Goal: Task Accomplishment & Management: Manage account settings

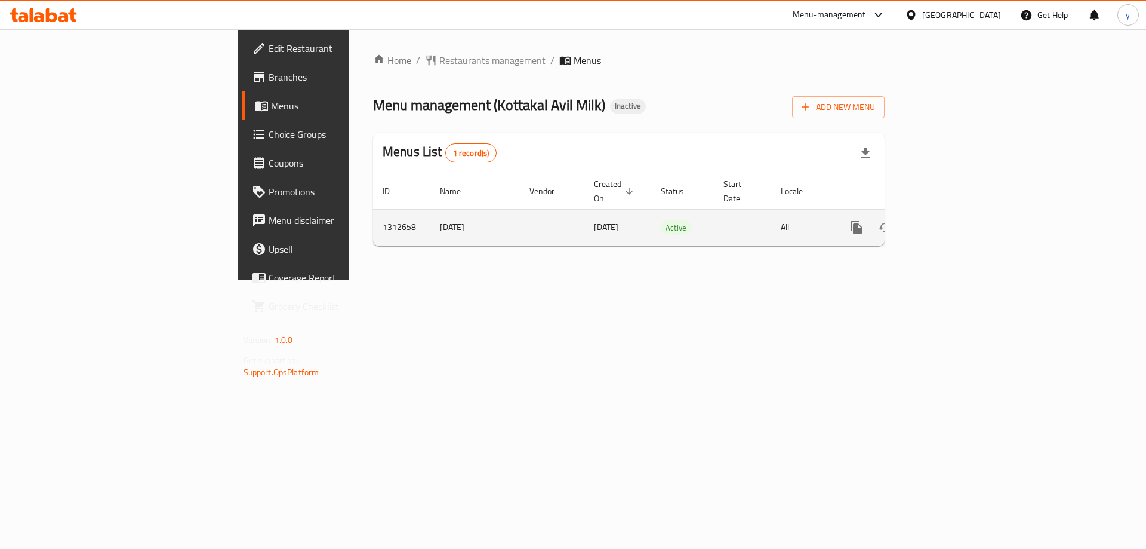
click at [950, 220] on icon "enhanced table" at bounding box center [943, 227] width 14 height 14
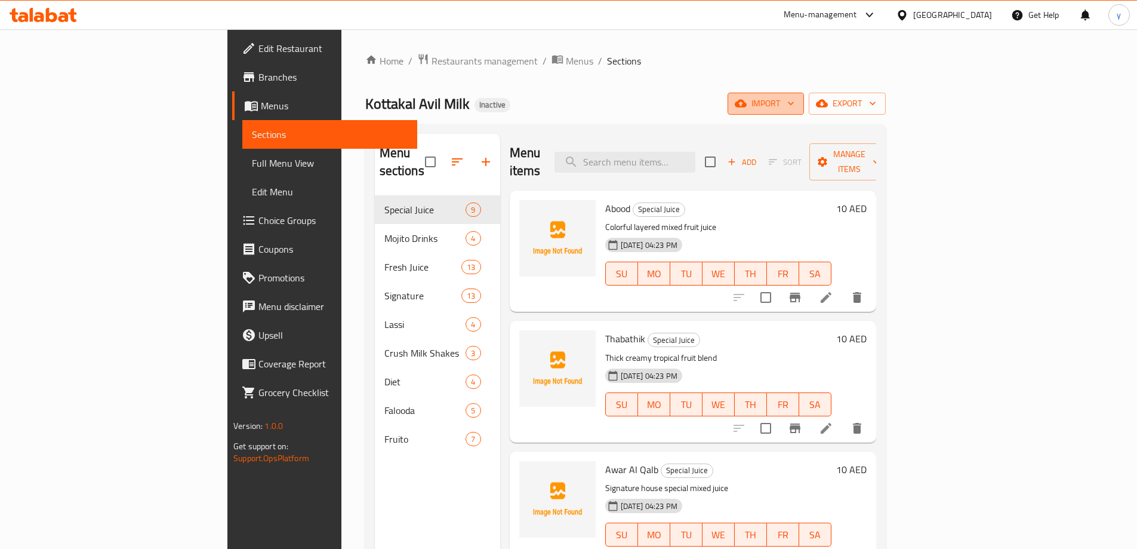
click at [804, 112] on button "import" at bounding box center [766, 104] width 76 height 22
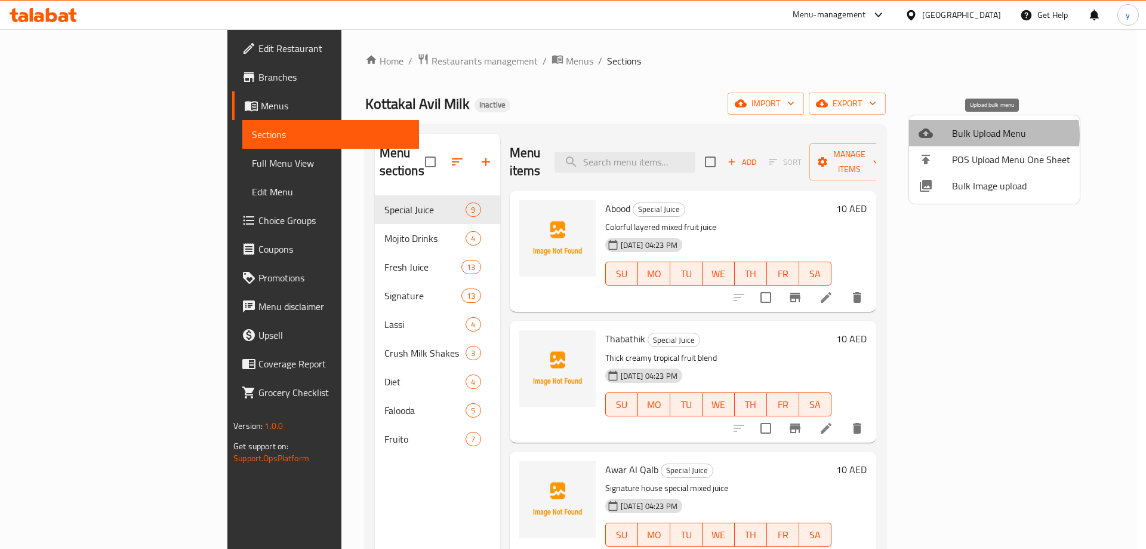
click at [982, 135] on span "Bulk Upload Menu" at bounding box center [1011, 133] width 118 height 14
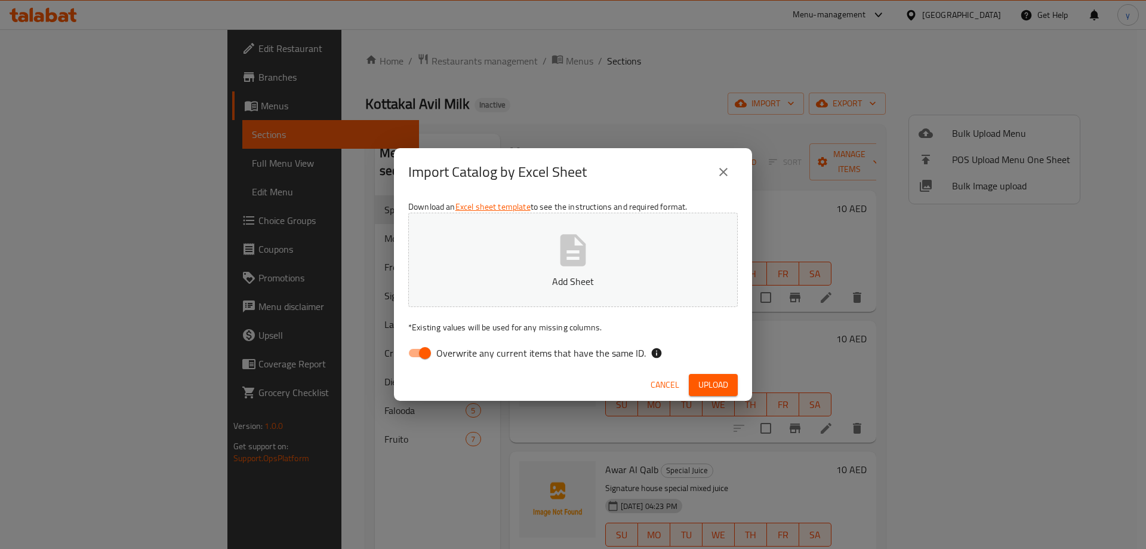
click at [425, 348] on input "Overwrite any current items that have the same ID." at bounding box center [425, 353] width 68 height 23
checkbox input "false"
click at [709, 380] on span "Upload" at bounding box center [714, 384] width 30 height 15
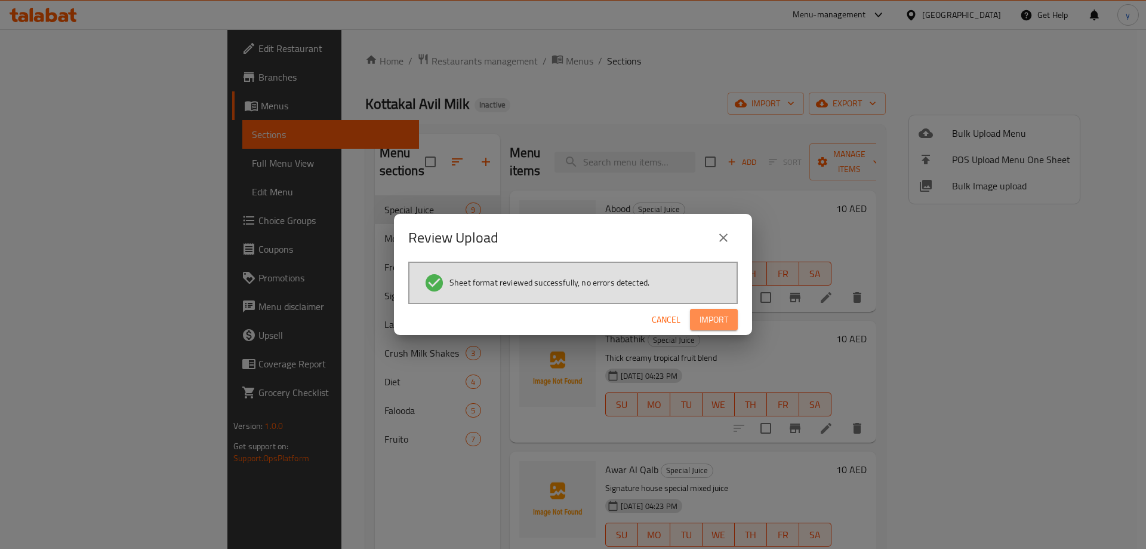
click at [717, 327] on span "Import" at bounding box center [714, 319] width 29 height 15
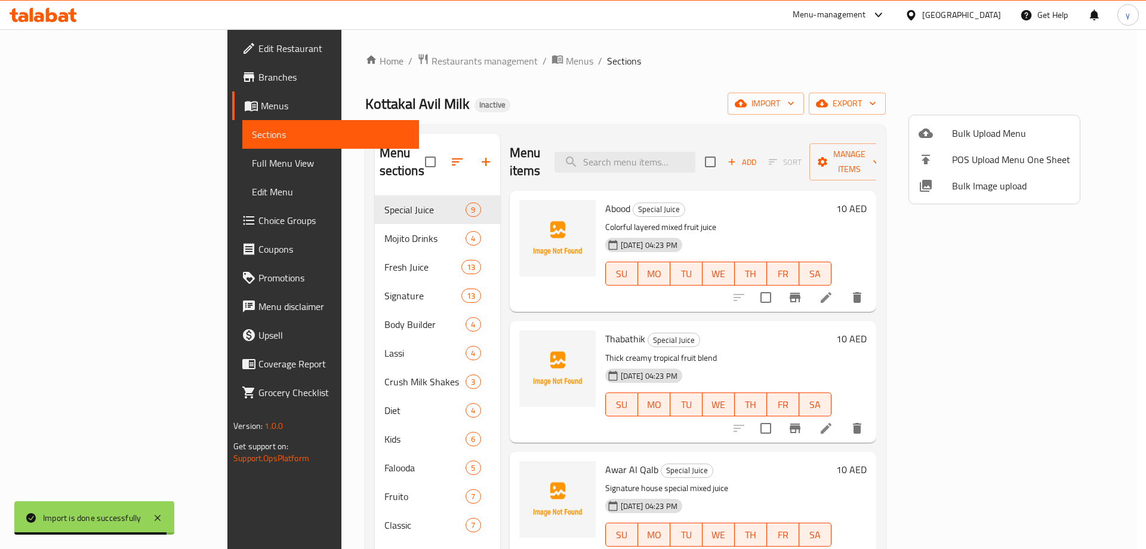
click at [105, 168] on div at bounding box center [573, 274] width 1146 height 549
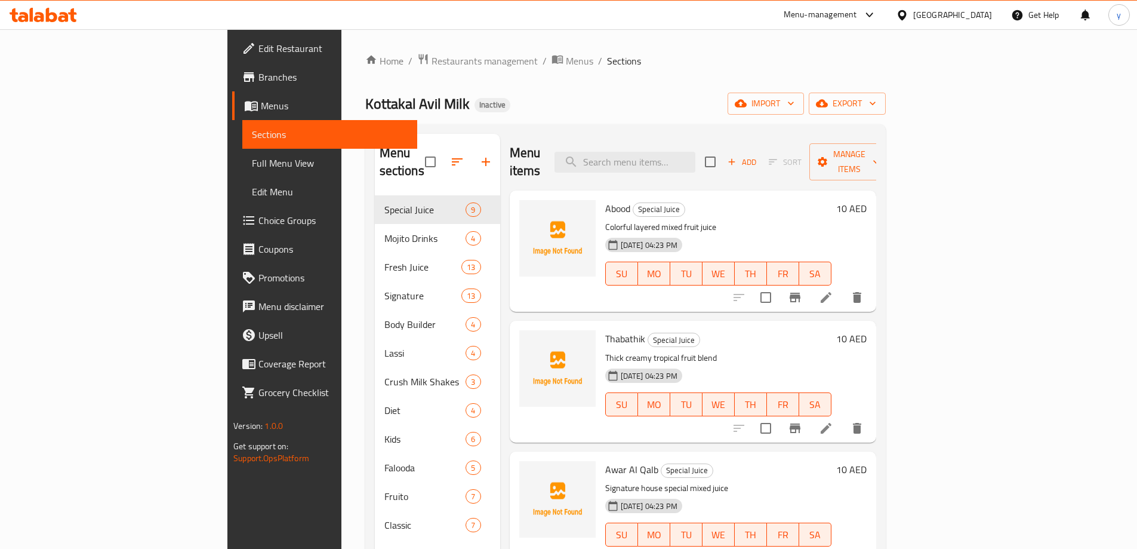
click at [252, 158] on span "Full Menu View" at bounding box center [330, 163] width 156 height 14
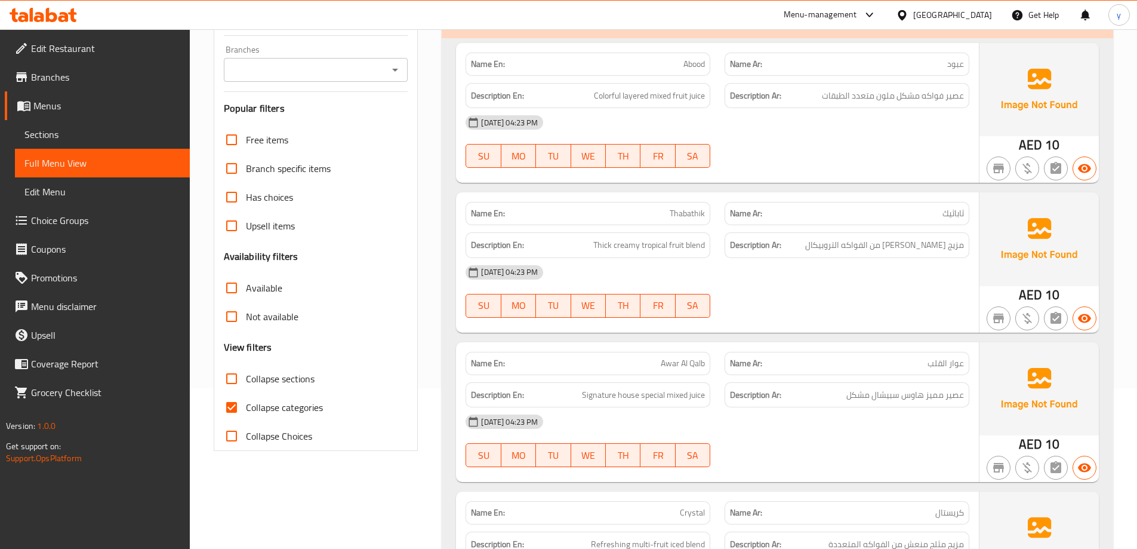
scroll to position [239, 0]
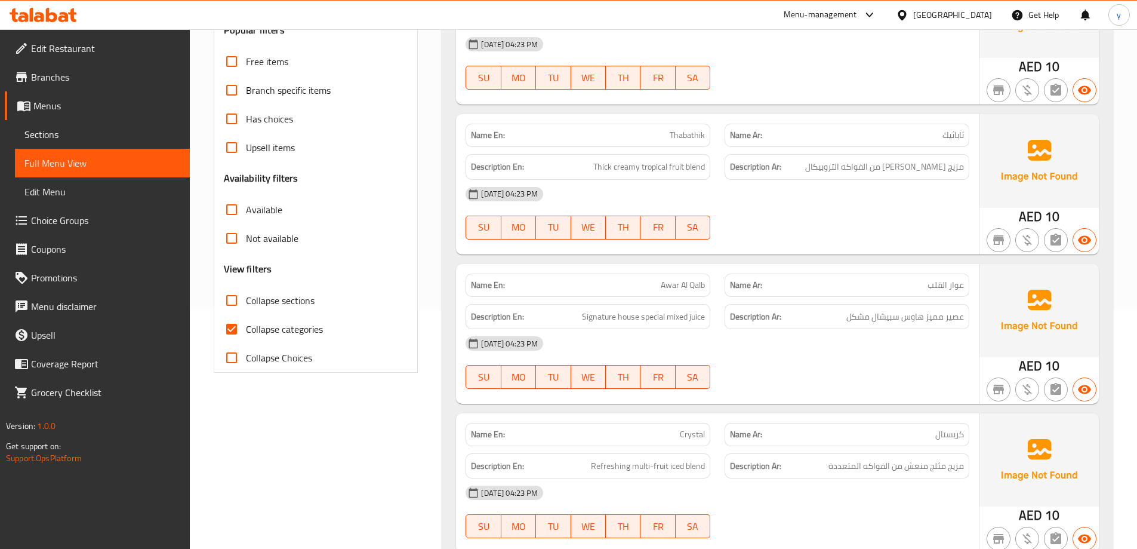
click at [231, 300] on input "Collapse sections" at bounding box center [231, 300] width 29 height 29
checkbox input "true"
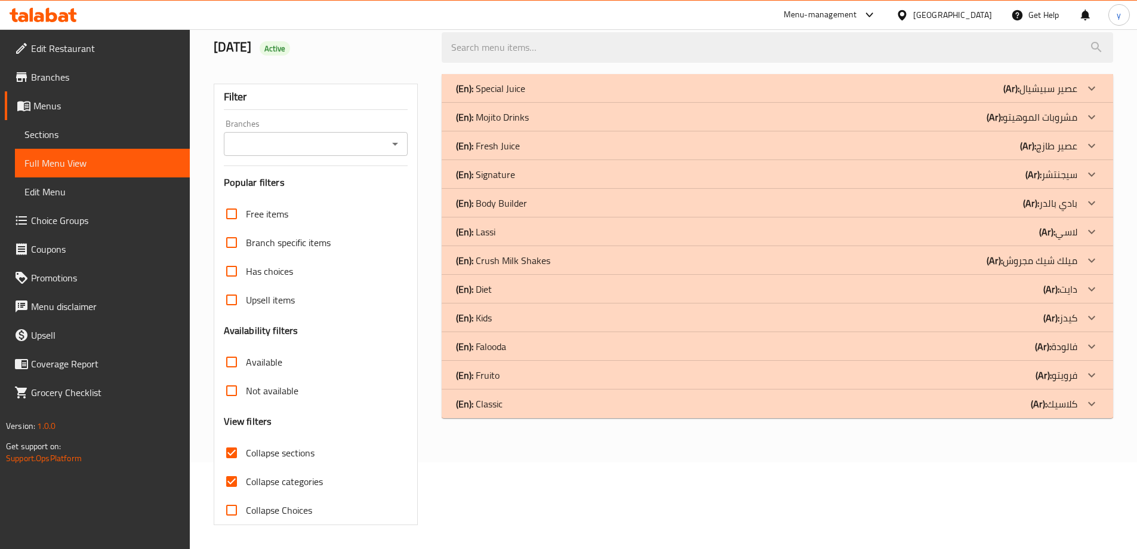
click at [237, 467] on input "Collapse categories" at bounding box center [231, 481] width 29 height 29
checkbox input "false"
click at [506, 319] on div "(En): Kids (Ar): كيدز" at bounding box center [767, 317] width 622 height 14
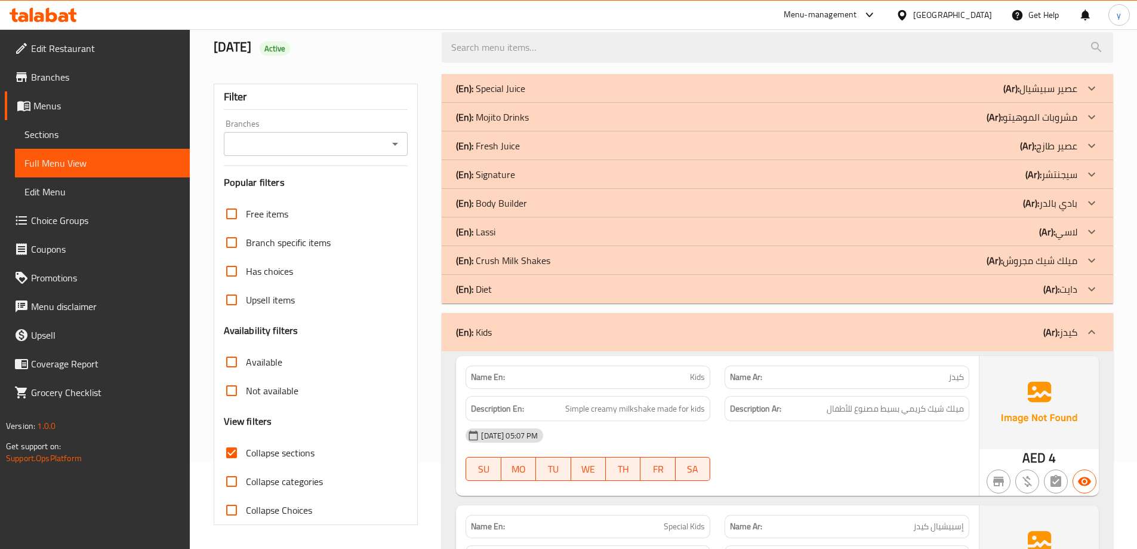
click at [521, 209] on p "(En): Body Builder" at bounding box center [491, 203] width 71 height 14
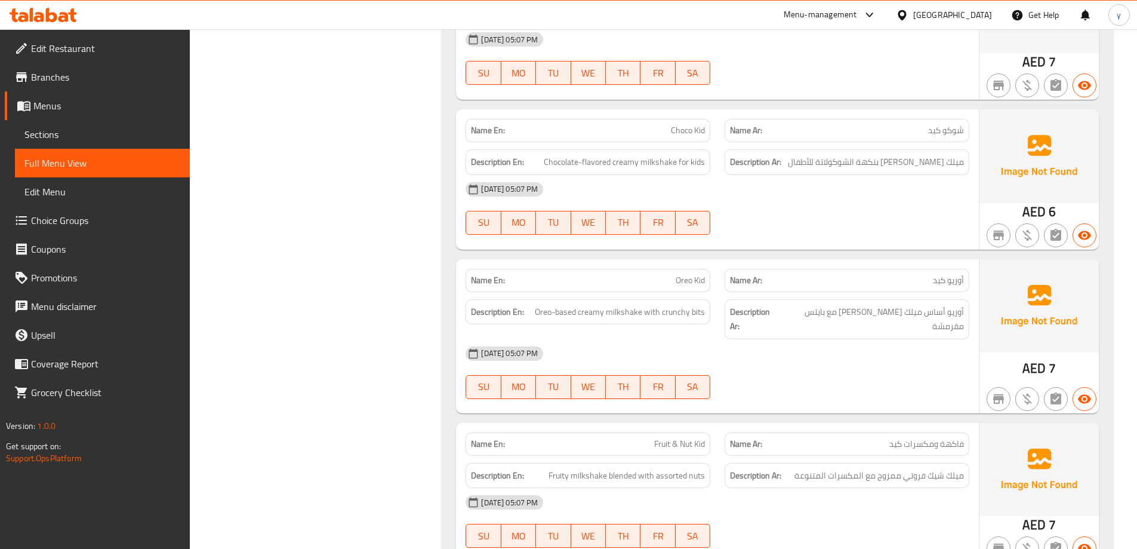
scroll to position [1612, 0]
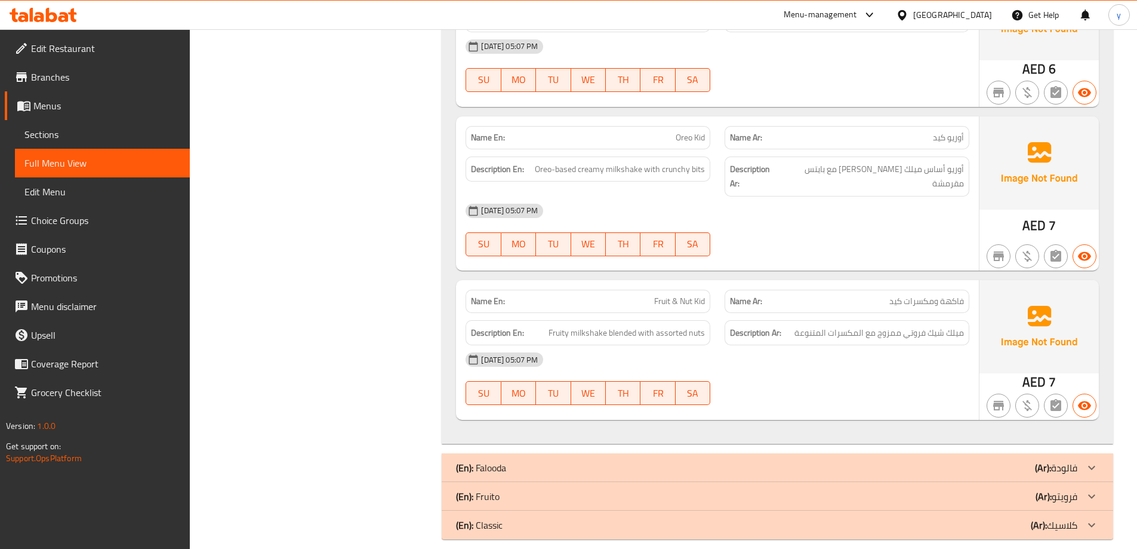
click at [492, 518] on p "(En): Classic" at bounding box center [479, 525] width 47 height 14
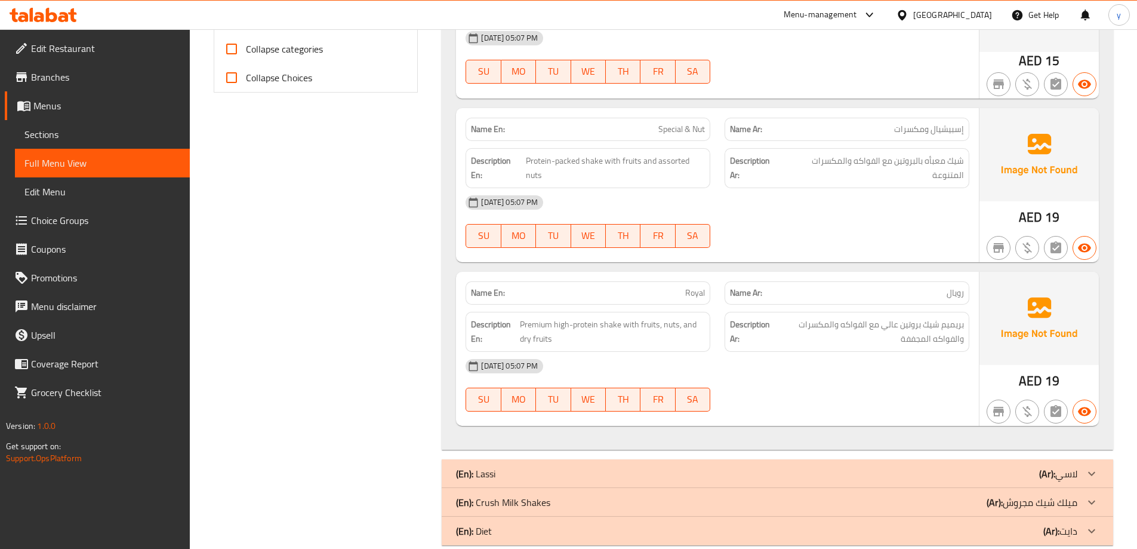
scroll to position [537, 0]
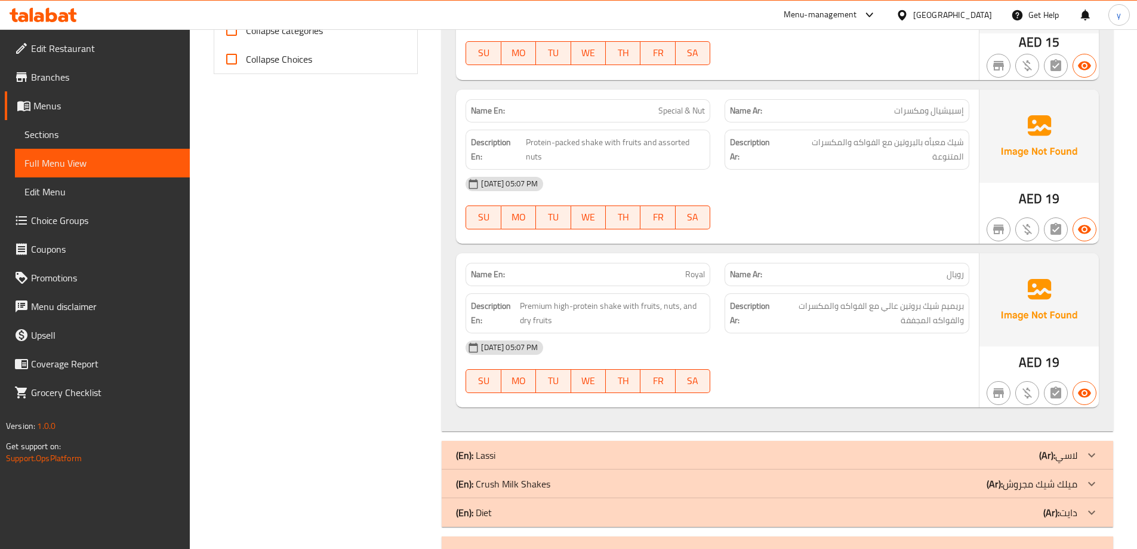
click at [104, 136] on span "Sections" at bounding box center [102, 134] width 156 height 14
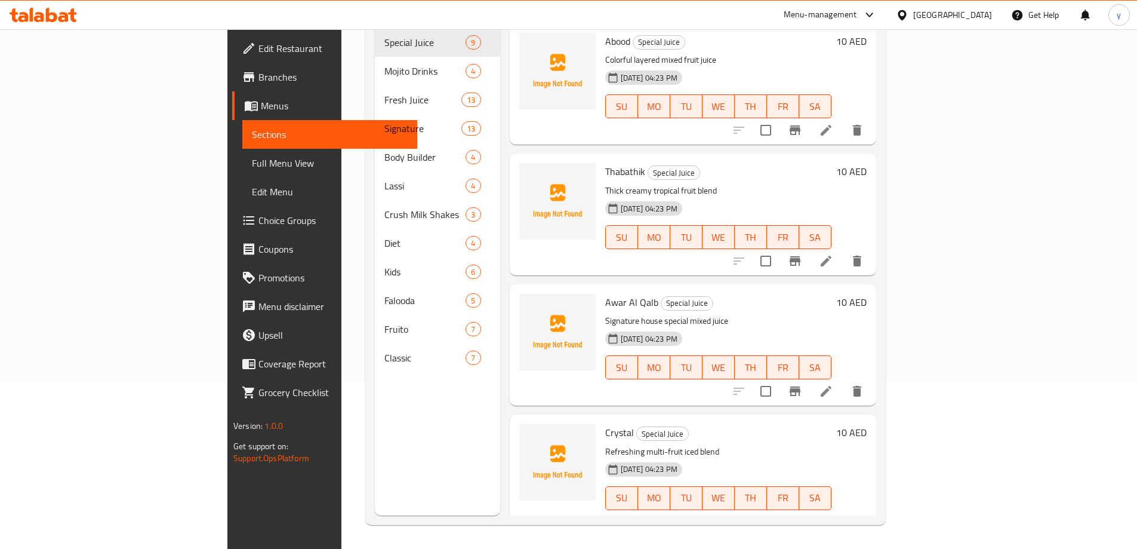
scroll to position [167, 0]
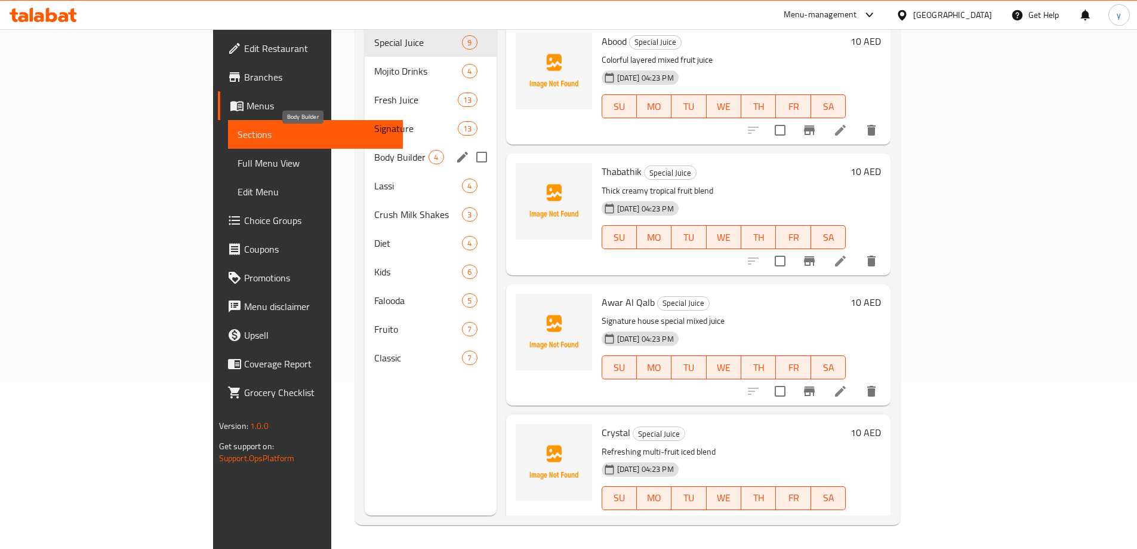
click at [374, 150] on span "Body Builder" at bounding box center [401, 157] width 54 height 14
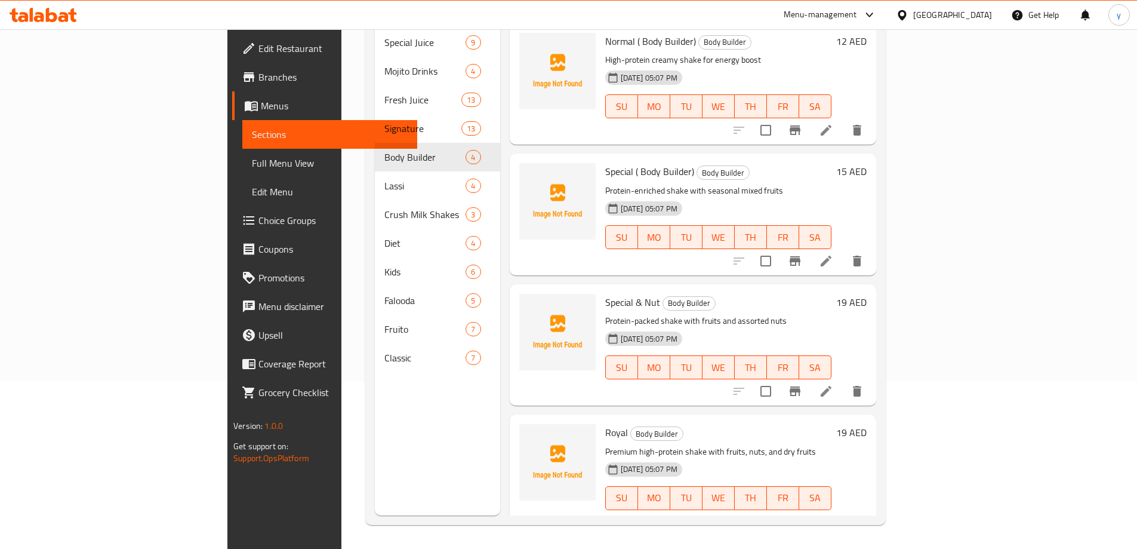
scroll to position [3, 0]
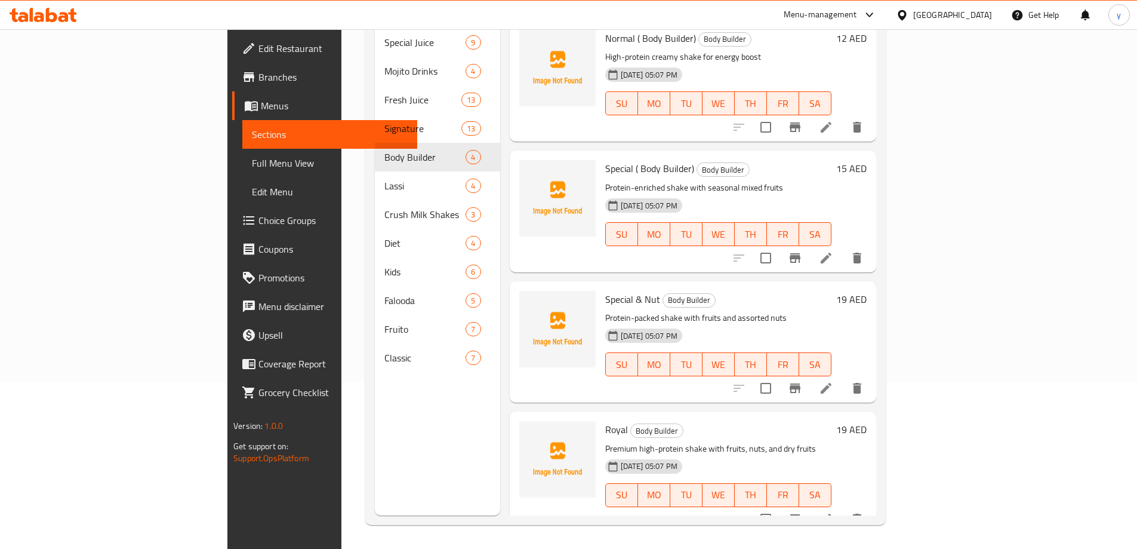
click at [843, 508] on li at bounding box center [826, 518] width 33 height 21
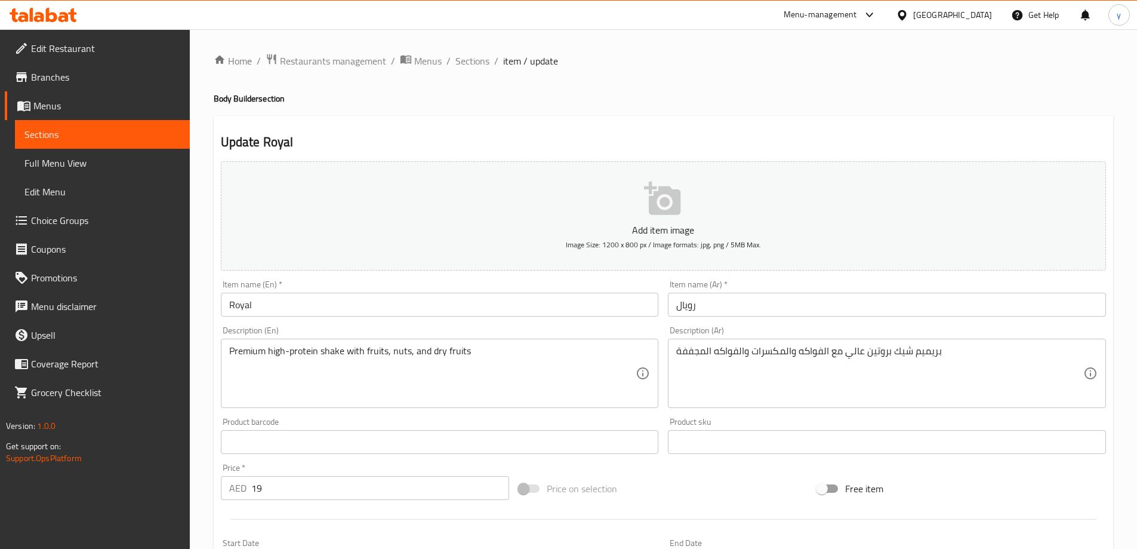
click at [361, 306] on input "Royal" at bounding box center [440, 305] width 438 height 24
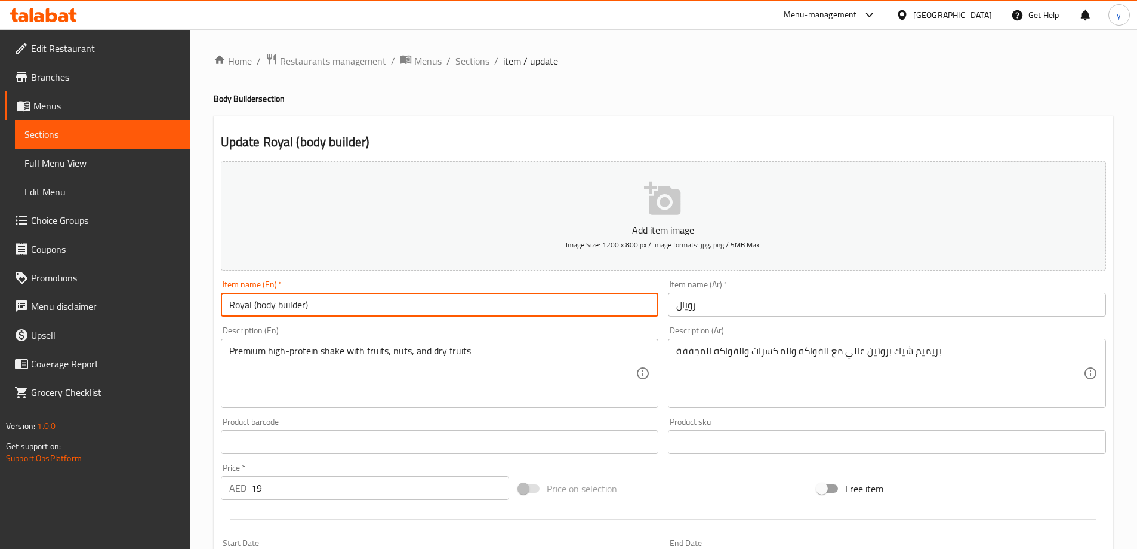
type input "Royal (body builder)"
click at [723, 298] on input "رويال" at bounding box center [887, 305] width 438 height 24
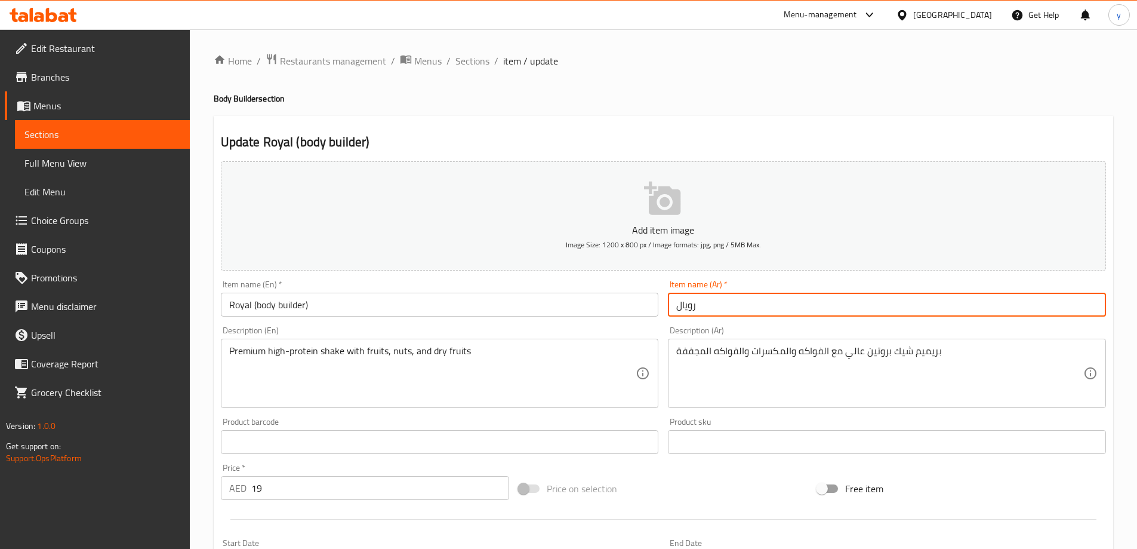
type input ")رويال"
drag, startPoint x: 724, startPoint y: 298, endPoint x: 660, endPoint y: 307, distance: 64.6
click at [660, 307] on div "Add item image Image Size: 1200 x 800 px / Image formats: jpg, png / 5MB Max. I…" at bounding box center [663, 413] width 895 height 515
type input "v"
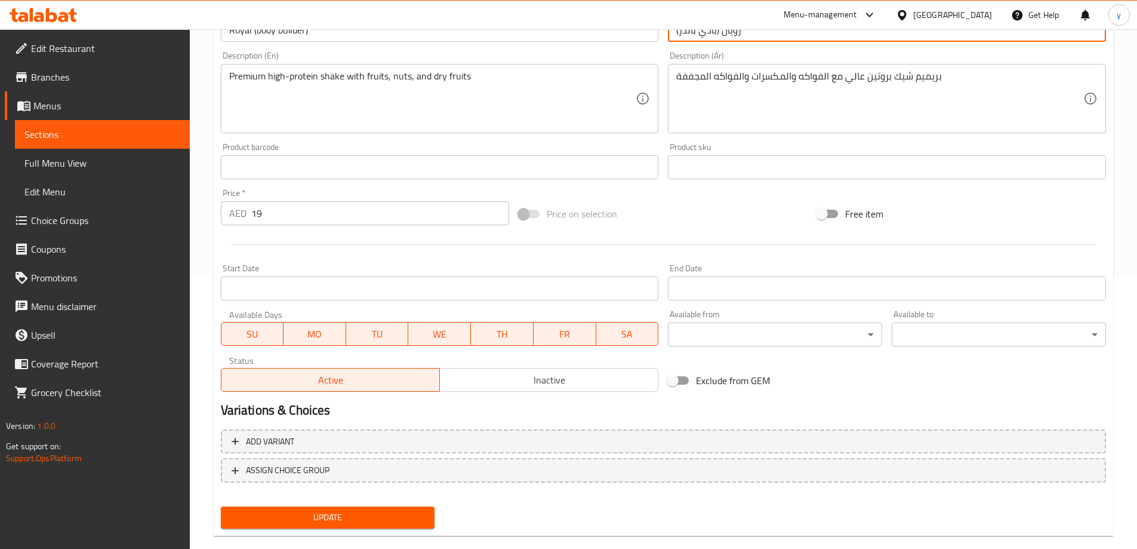
scroll to position [295, 0]
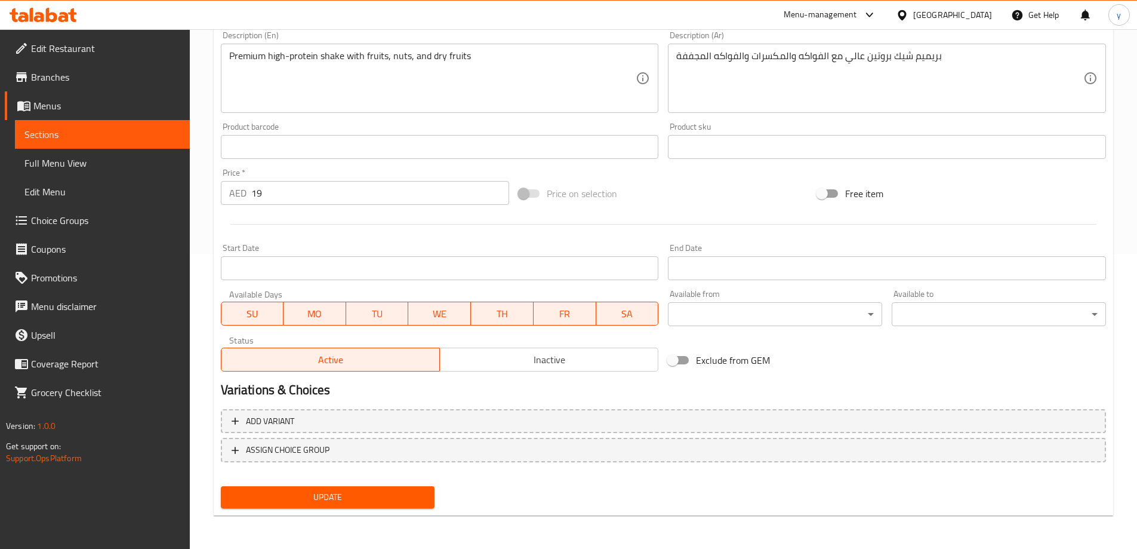
type input "رويال (بادي بالدر)"
click at [392, 504] on span "Update" at bounding box center [327, 497] width 195 height 15
click at [62, 158] on span "Full Menu View" at bounding box center [102, 163] width 156 height 14
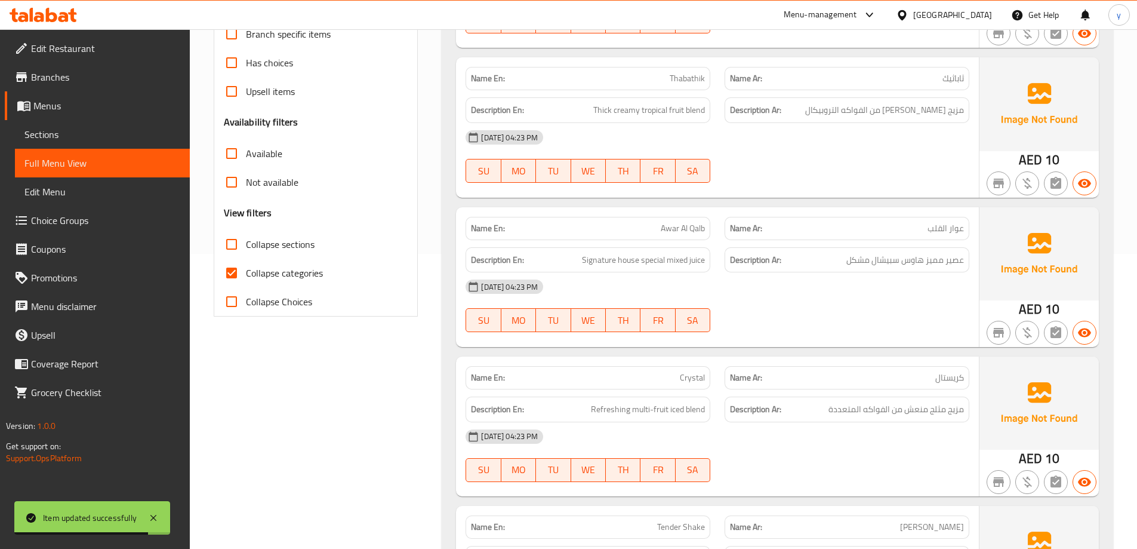
click at [253, 250] on span "Collapse sections" at bounding box center [280, 244] width 69 height 14
click at [246, 250] on input "Collapse sections" at bounding box center [231, 244] width 29 height 29
checkbox input "true"
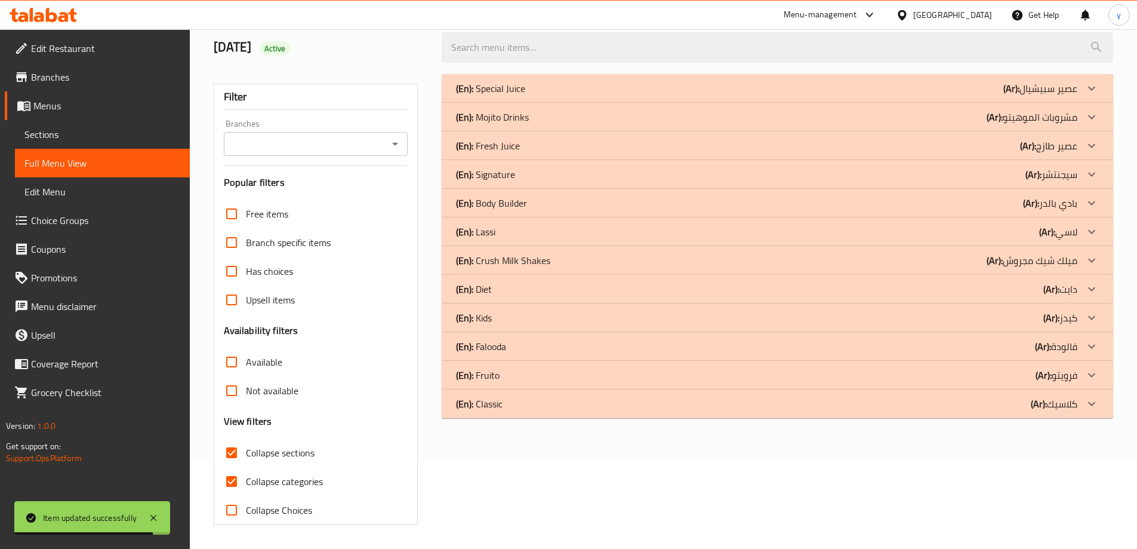
click at [235, 467] on input "Collapse categories" at bounding box center [231, 481] width 29 height 29
checkbox input "false"
click at [516, 202] on p "(En): Body Builder" at bounding box center [491, 203] width 71 height 14
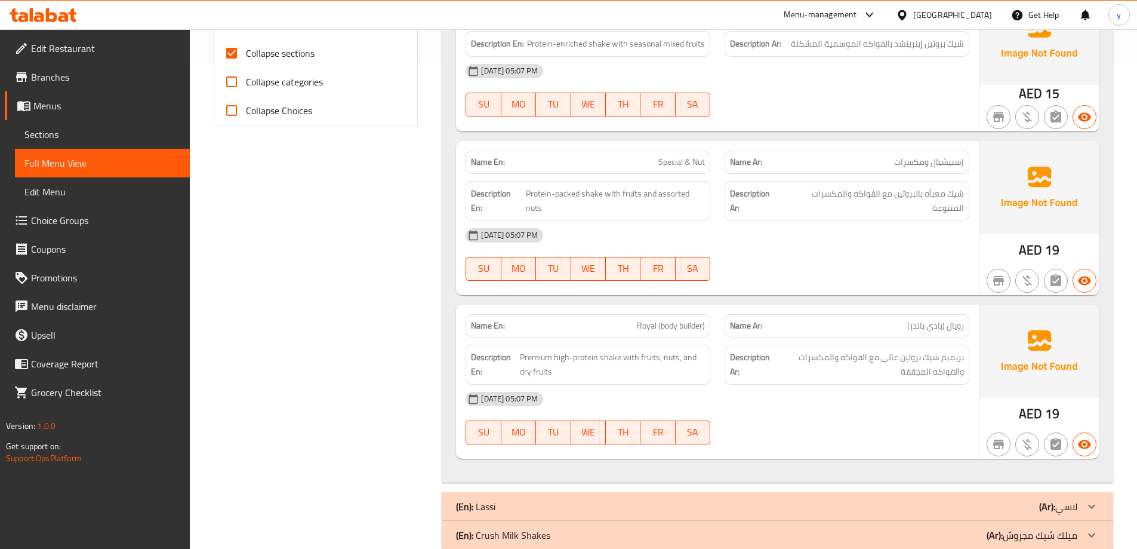
scroll to position [654, 0]
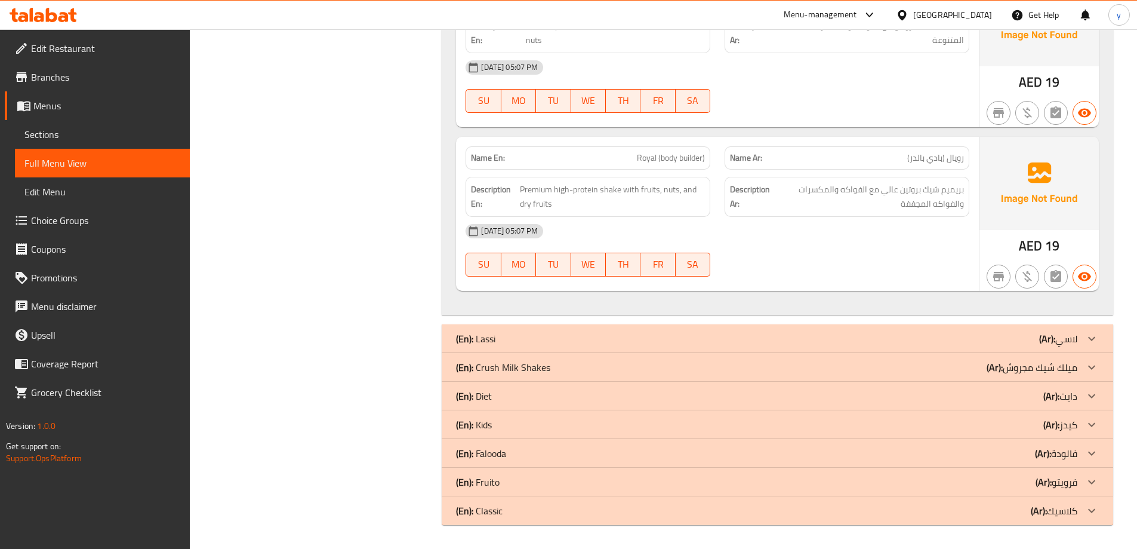
click at [493, 523] on div "(En): Classic (Ar): كلاسيك" at bounding box center [778, 510] width 672 height 29
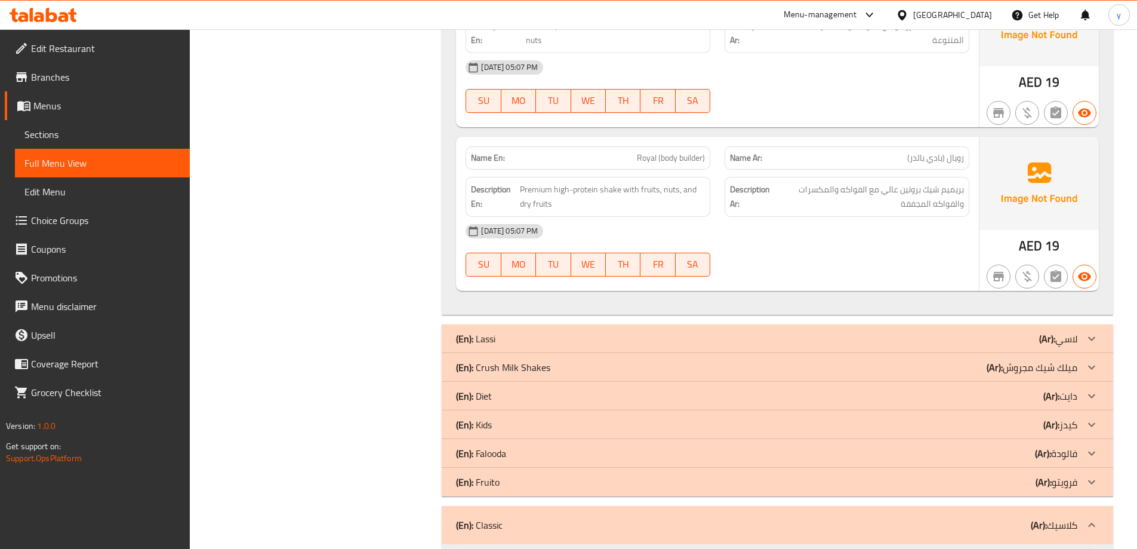
click at [510, 419] on div "(En): Kids (Ar): كيدز" at bounding box center [767, 424] width 622 height 14
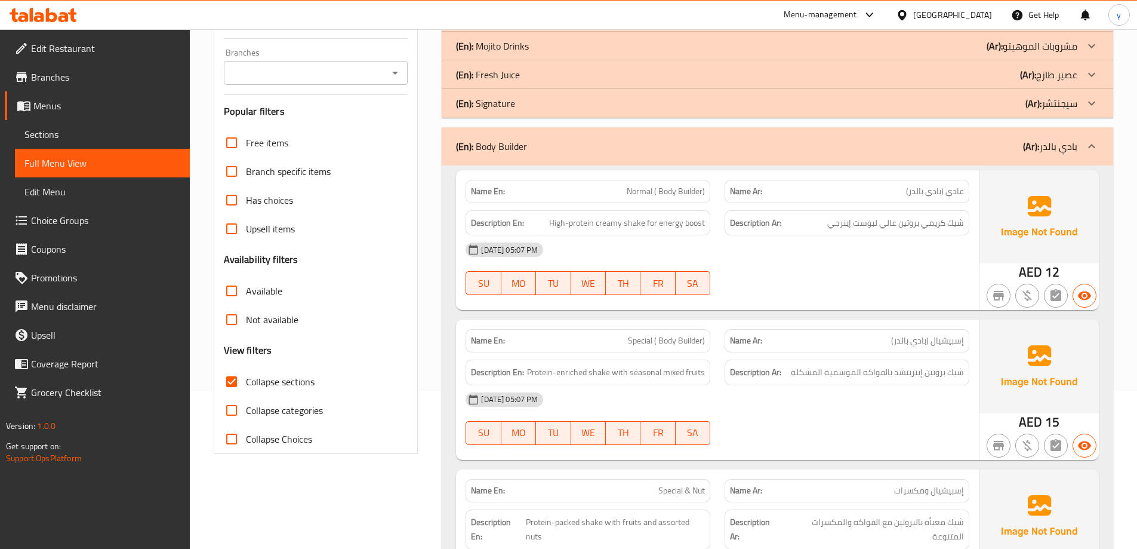
scroll to position [0, 0]
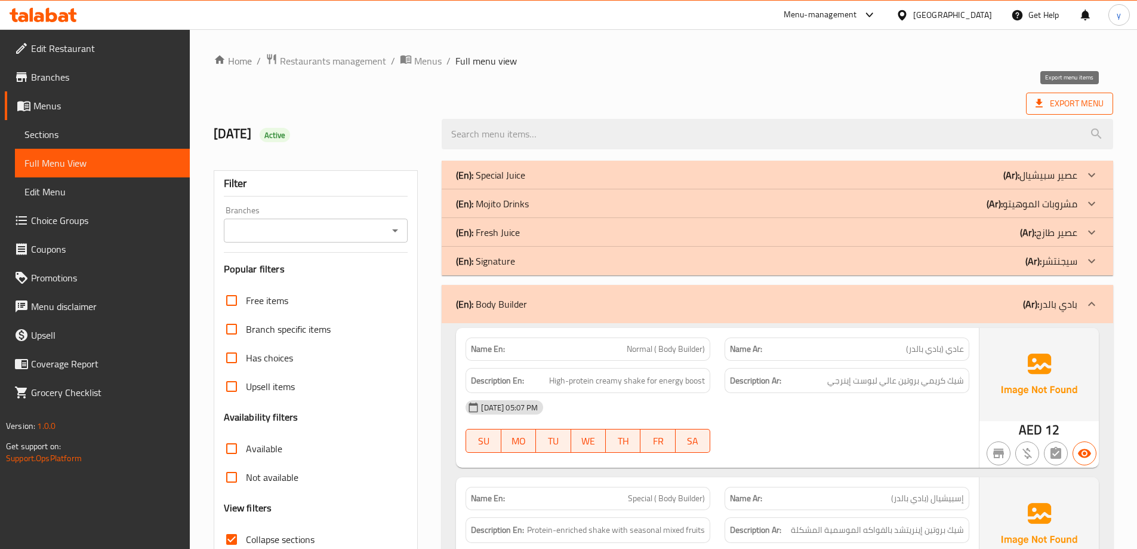
click at [1072, 94] on span "Export Menu" at bounding box center [1069, 104] width 87 height 22
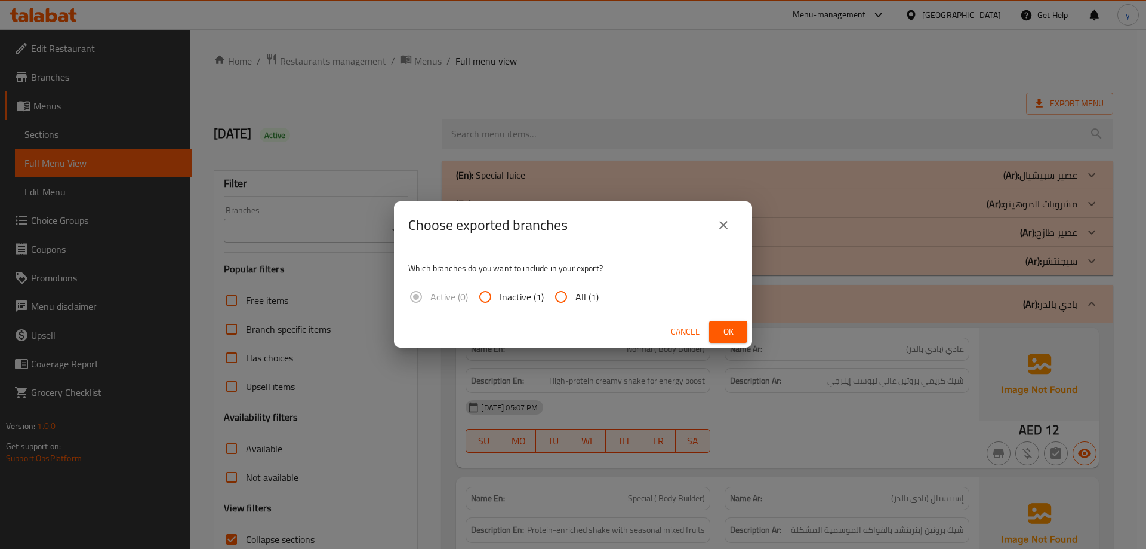
click at [569, 290] on input "All (1)" at bounding box center [561, 296] width 29 height 29
radio input "true"
click at [739, 331] on button "Ok" at bounding box center [728, 332] width 38 height 22
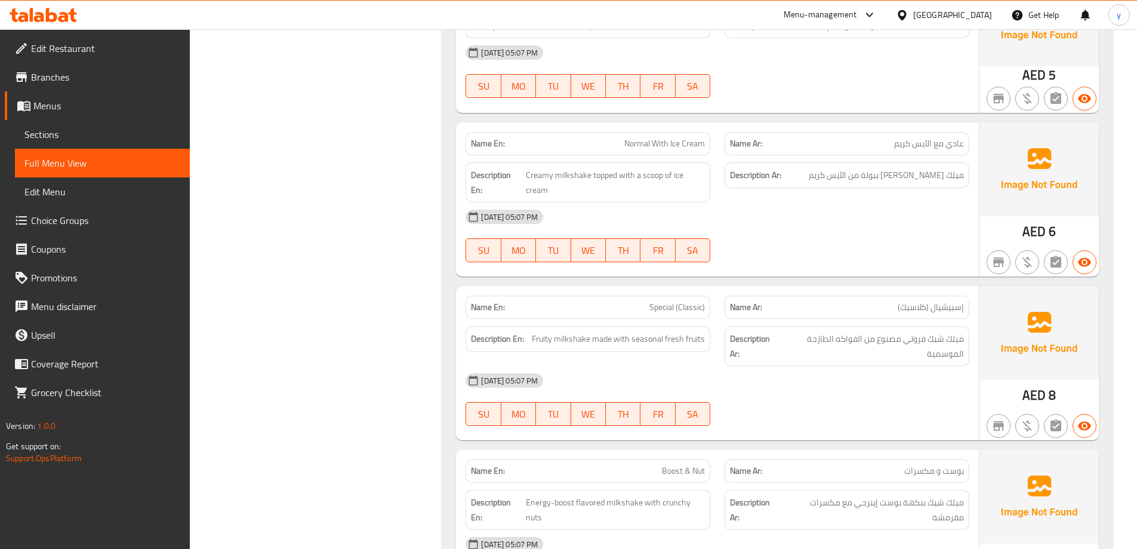
scroll to position [1963, 0]
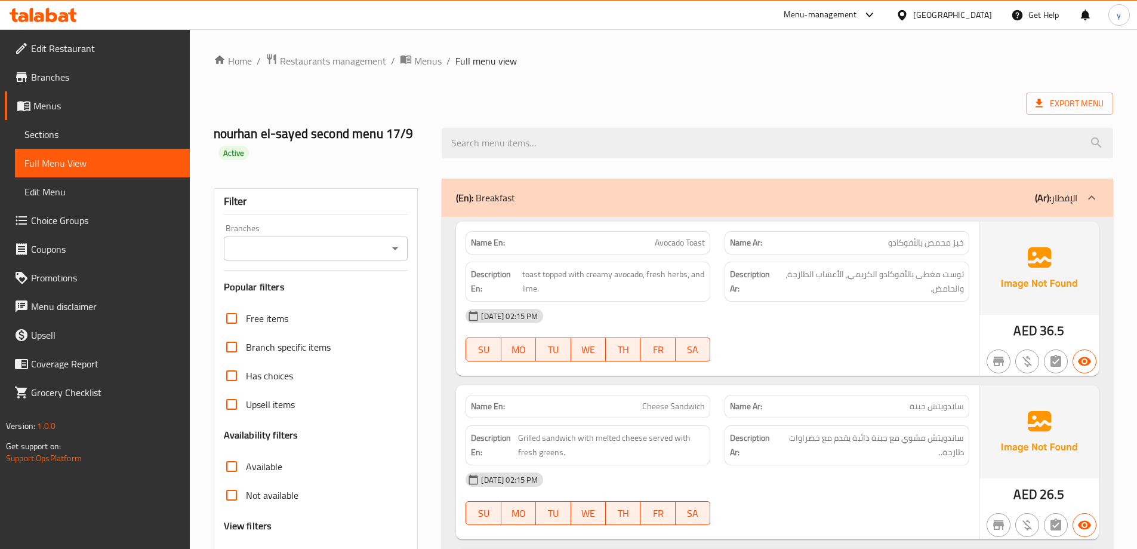
scroll to position [2555, 0]
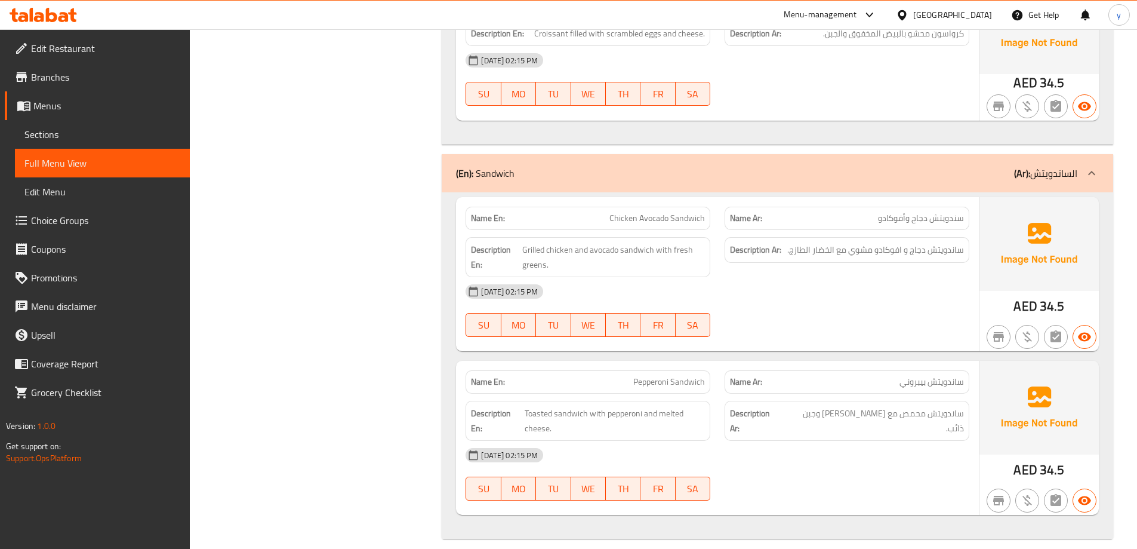
click at [60, 10] on icon at bounding box center [43, 15] width 67 height 14
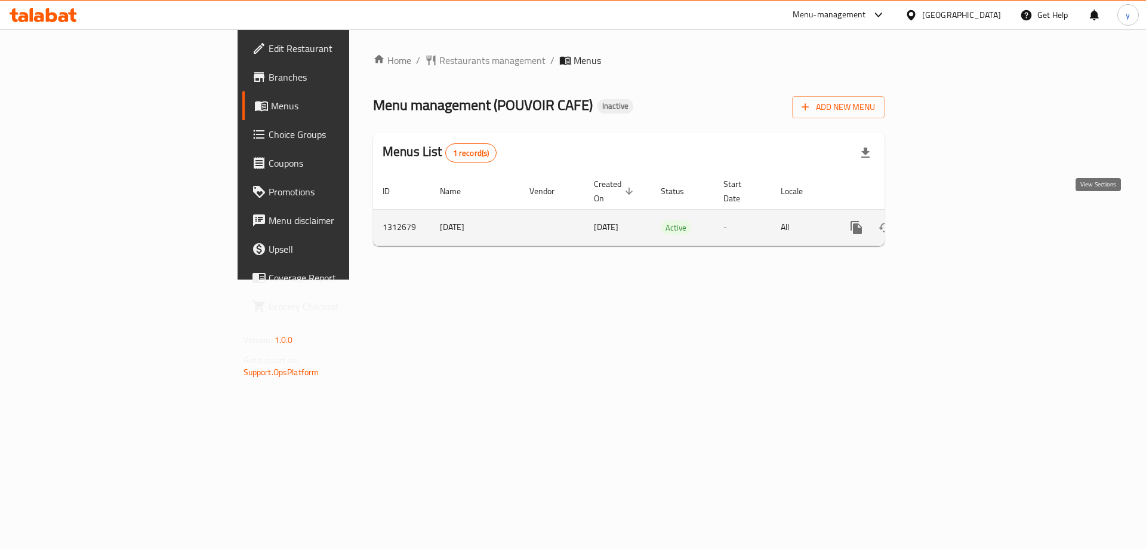
click at [950, 220] on icon "enhanced table" at bounding box center [943, 227] width 14 height 14
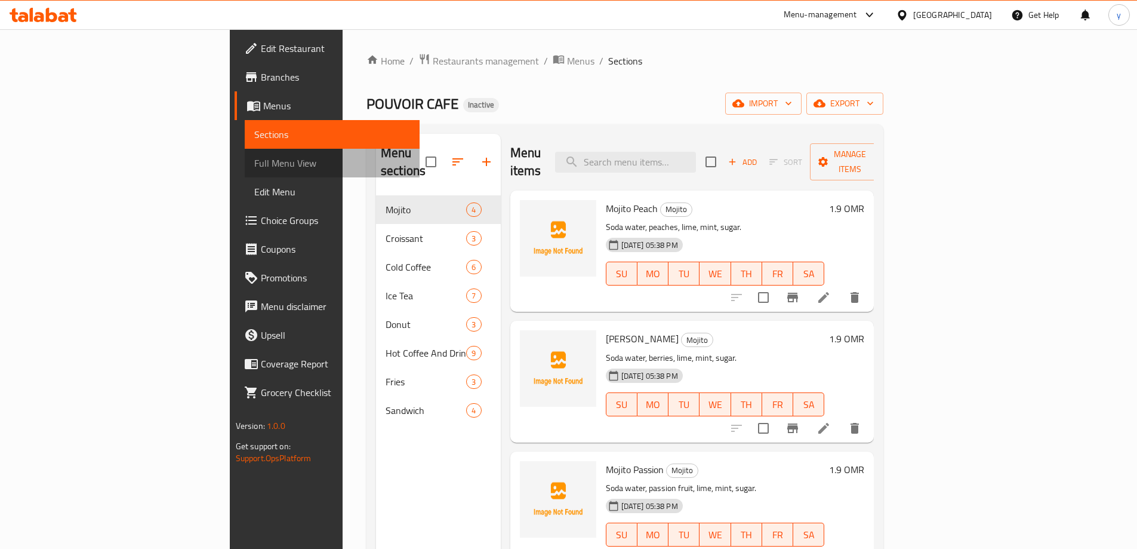
click at [254, 160] on span "Full Menu View" at bounding box center [332, 163] width 156 height 14
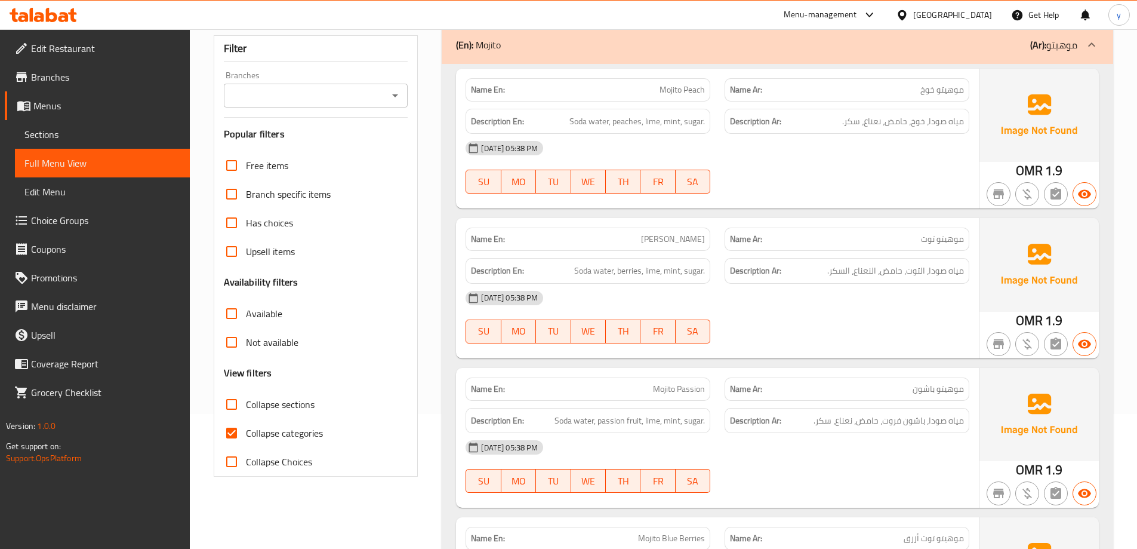
scroll to position [179, 0]
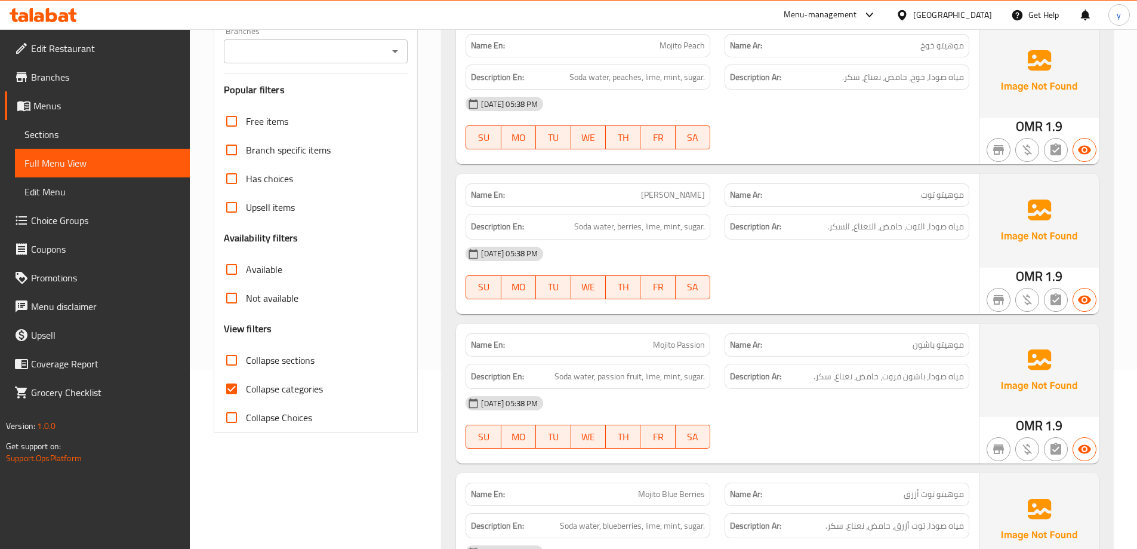
click at [233, 364] on input "Collapse sections" at bounding box center [231, 360] width 29 height 29
checkbox input "true"
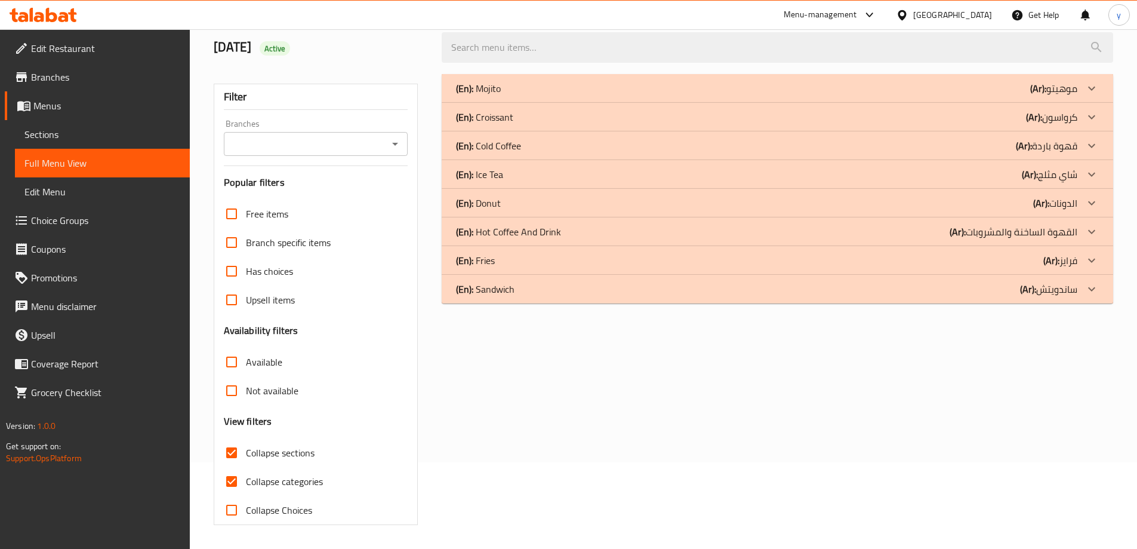
click at [241, 467] on input "Collapse categories" at bounding box center [231, 481] width 29 height 29
checkbox input "false"
click at [524, 294] on div "(En): Sandwich (Ar): ساندويتش" at bounding box center [767, 289] width 622 height 14
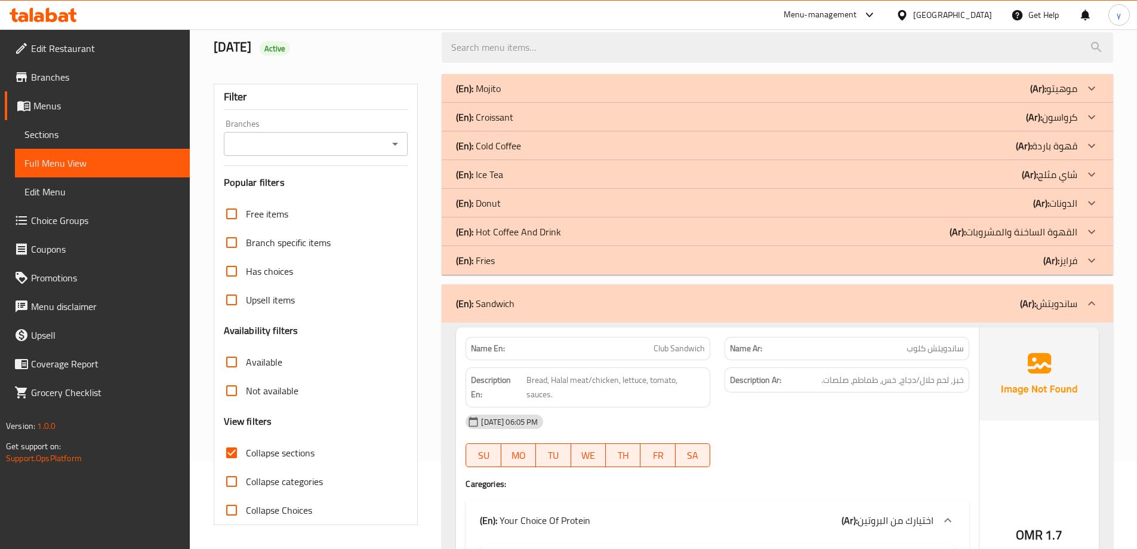
click at [515, 258] on div "(En): Fries (Ar): فرايز" at bounding box center [767, 260] width 622 height 14
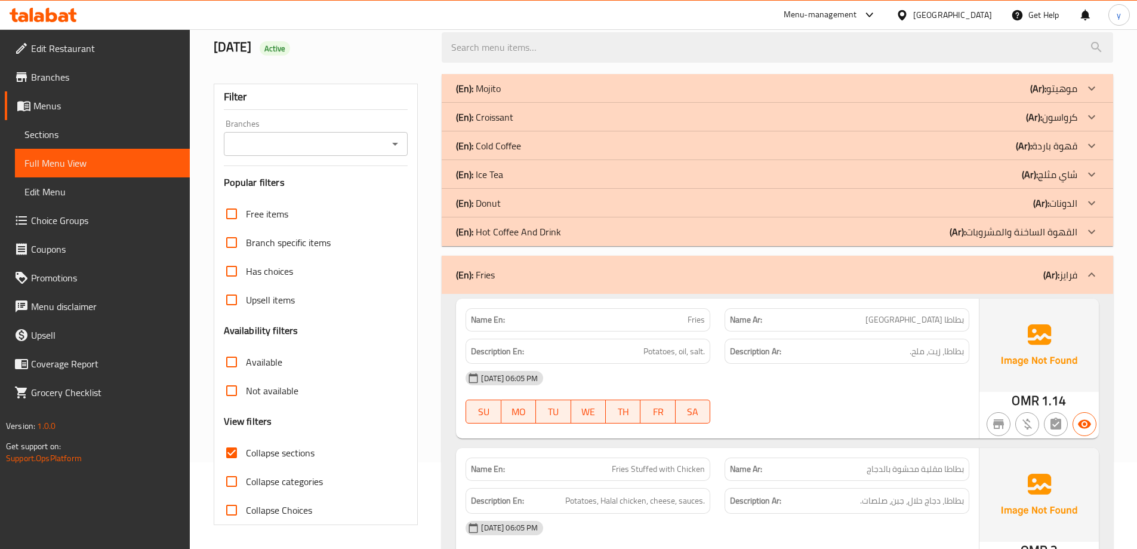
click at [514, 213] on div "(En): Donut (Ar): الدونات" at bounding box center [778, 203] width 672 height 29
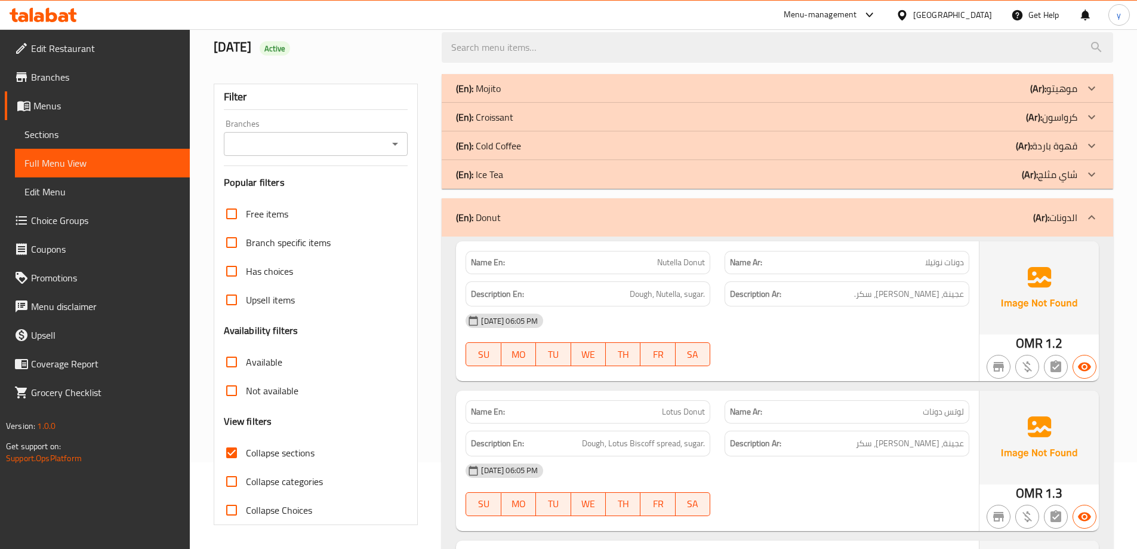
click at [528, 116] on div "(En): Croissant (Ar): كرواسون" at bounding box center [767, 117] width 622 height 14
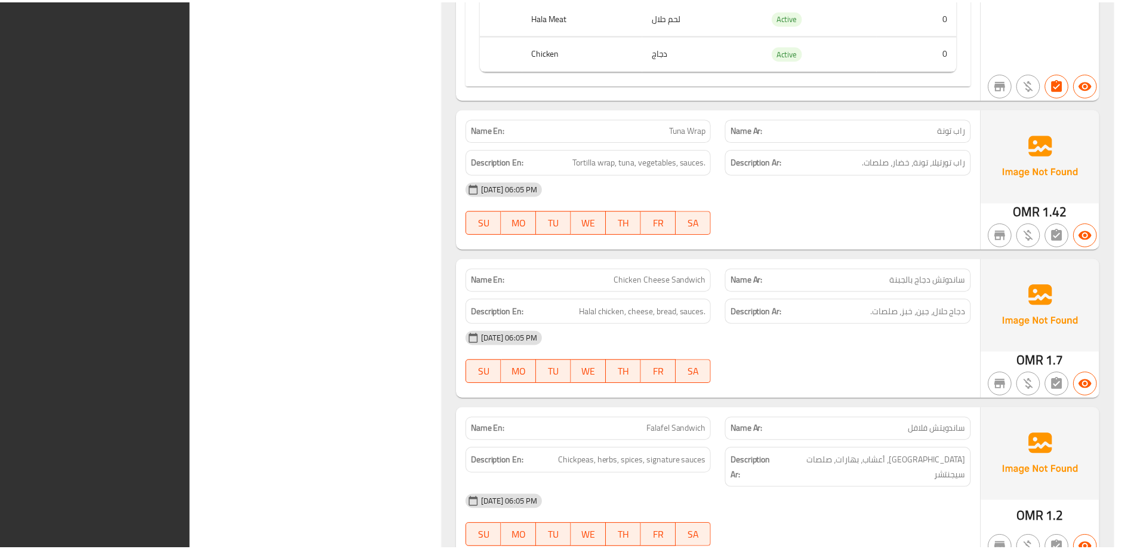
scroll to position [2190, 0]
